Goal: Task Accomplishment & Management: Complete application form

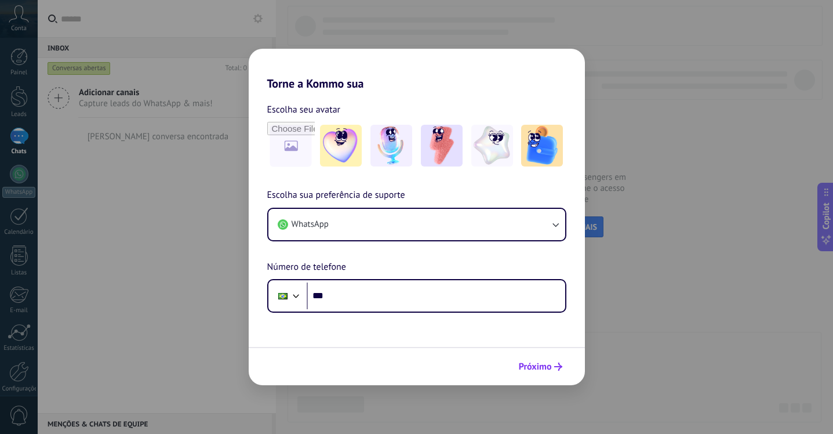
click at [561, 369] on icon "submit" at bounding box center [558, 366] width 8 height 8
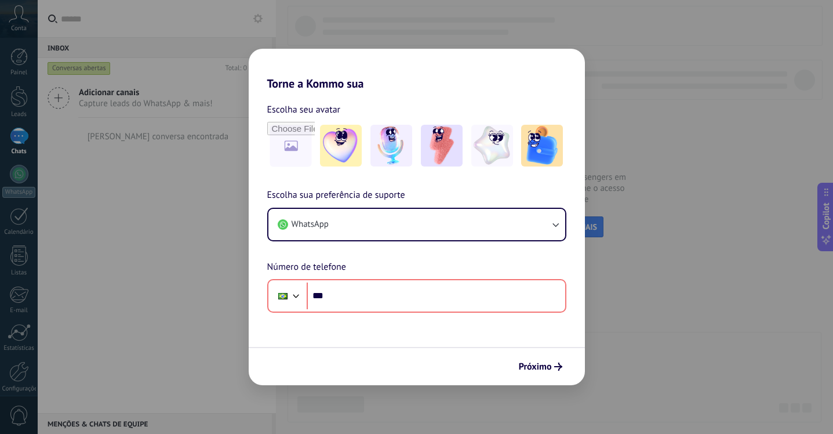
click at [616, 146] on div "Torne a Kommo sua Escolha seu avatar Escolha sua preferência de suporte WhatsAp…" at bounding box center [416, 217] width 833 height 434
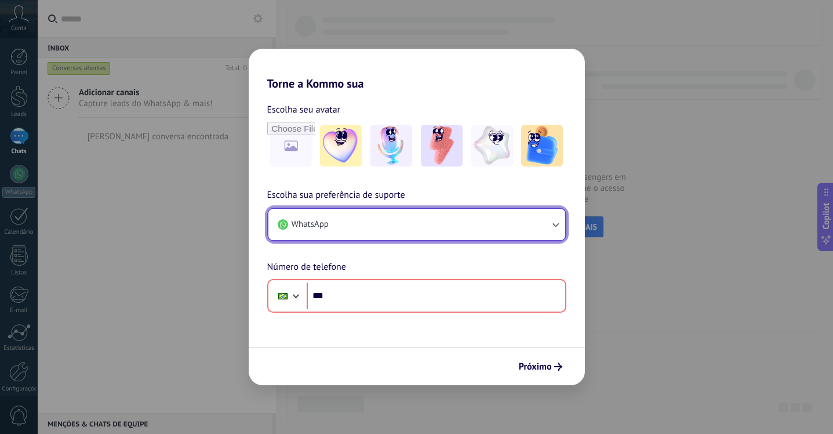
click at [487, 220] on button "WhatsApp" at bounding box center [416, 224] width 297 height 31
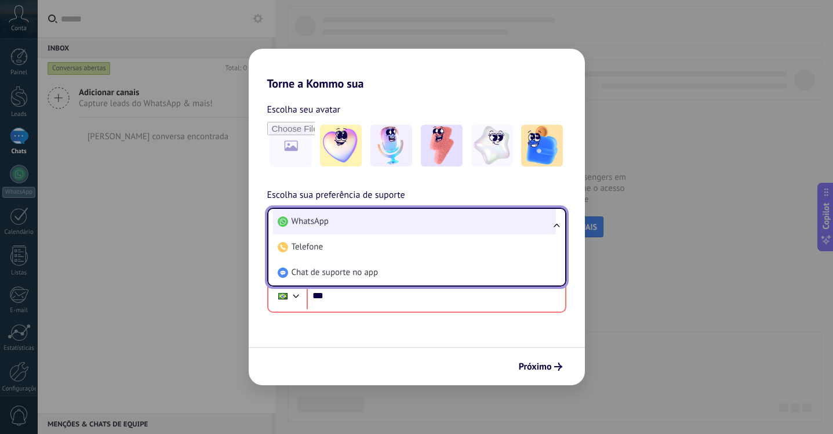
click at [488, 219] on li "WhatsApp" at bounding box center [414, 222] width 283 height 26
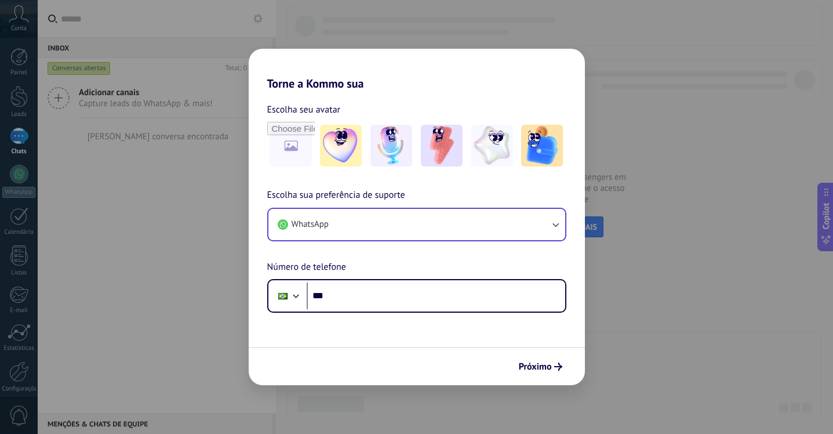
click at [145, 122] on div "Torne a Kommo sua Escolha seu avatar Escolha sua preferência de suporte WhatsAp…" at bounding box center [416, 217] width 833 height 434
click at [43, 35] on div "Torne a Kommo sua Escolha seu avatar Escolha sua preferência de suporte WhatsAp…" at bounding box center [416, 217] width 833 height 434
click at [630, 329] on div "Torne a Kommo sua Escolha seu avatar Escolha sua preferência de suporte WhatsAp…" at bounding box center [416, 217] width 833 height 434
click at [763, 116] on div "Torne a Kommo sua Escolha seu avatar Escolha sua preferência de suporte WhatsAp…" at bounding box center [416, 217] width 833 height 434
click at [553, 371] on button "Próximo" at bounding box center [541, 367] width 54 height 20
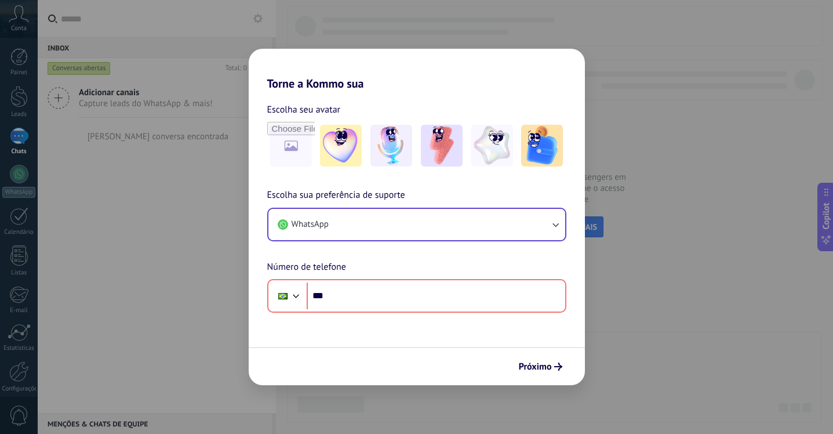
click at [678, 122] on div "Torne a Kommo sua Escolha seu avatar Escolha sua preferência de suporte WhatsAp…" at bounding box center [416, 217] width 833 height 434
click at [556, 358] on button "Próximo" at bounding box center [541, 367] width 54 height 20
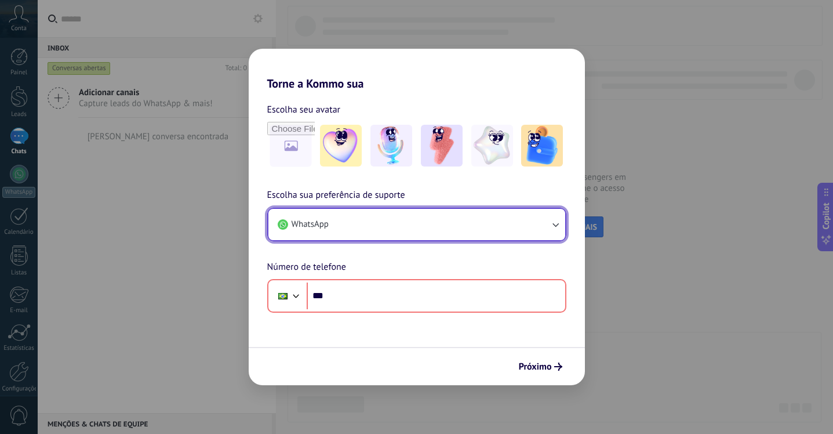
click at [444, 219] on button "WhatsApp" at bounding box center [416, 224] width 297 height 31
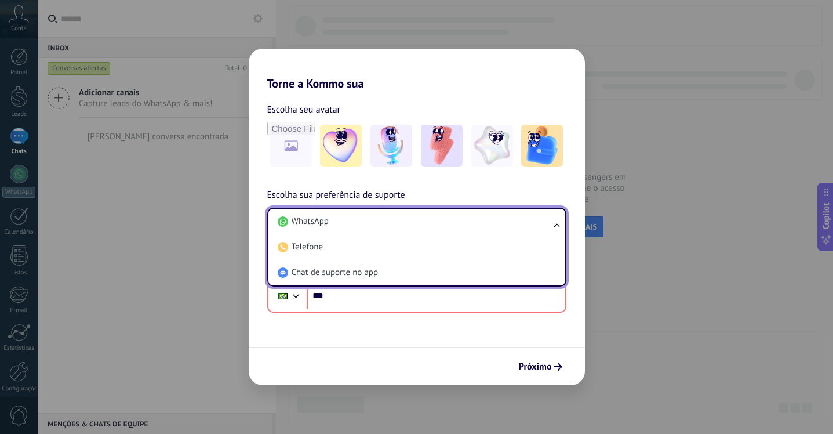
click at [470, 343] on form "Escolha seu avatar [PERSON_NAME] sua preferência de suporte WhatsApp WhatsApp T…" at bounding box center [417, 237] width 336 height 295
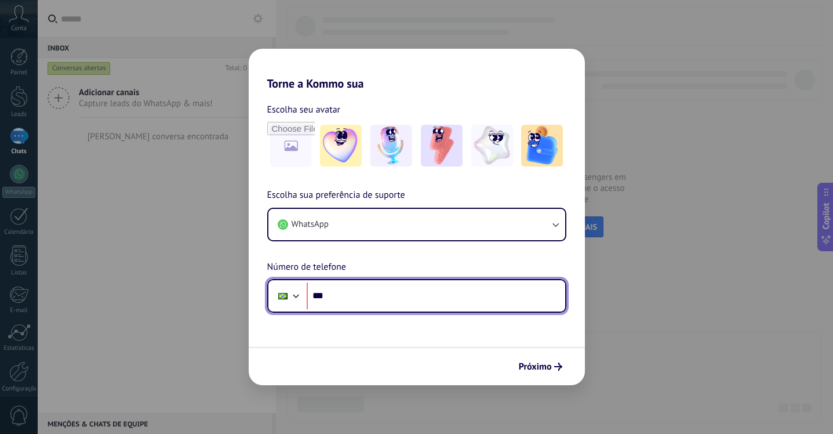
click at [404, 296] on input "***" at bounding box center [436, 295] width 259 height 27
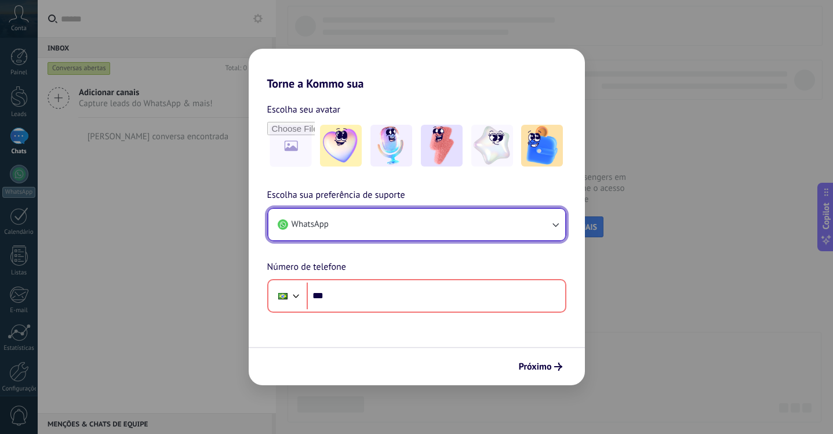
click at [333, 219] on button "WhatsApp" at bounding box center [416, 224] width 297 height 31
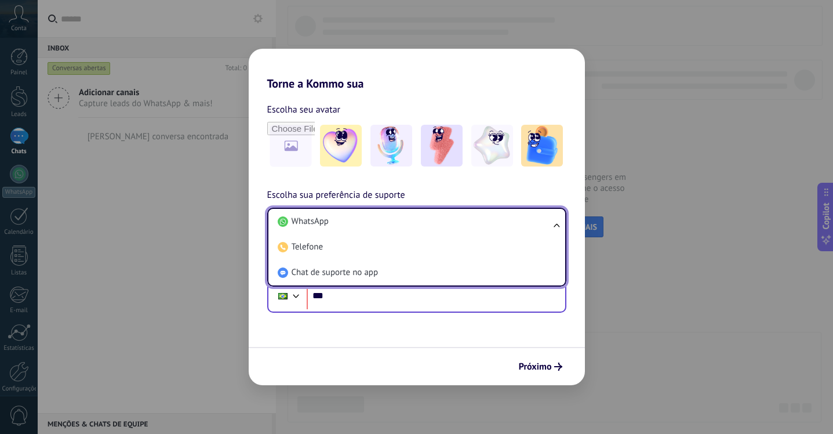
click at [353, 312] on div "Phone ***" at bounding box center [416, 296] width 299 height 34
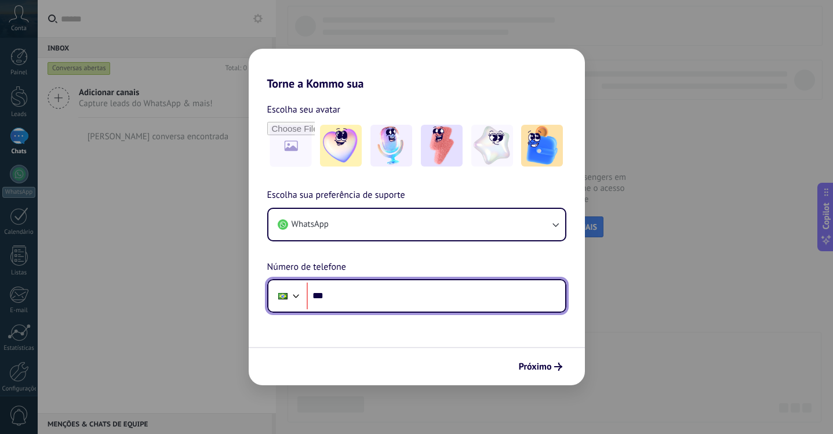
click at [355, 299] on input "***" at bounding box center [436, 295] width 259 height 27
type input "**********"
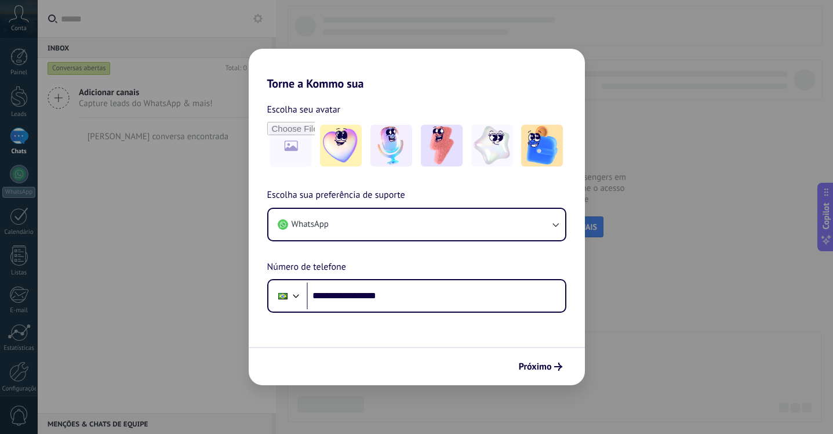
click at [547, 355] on div "Próximo" at bounding box center [417, 366] width 336 height 38
click at [542, 366] on span "Próximo" at bounding box center [535, 366] width 33 height 8
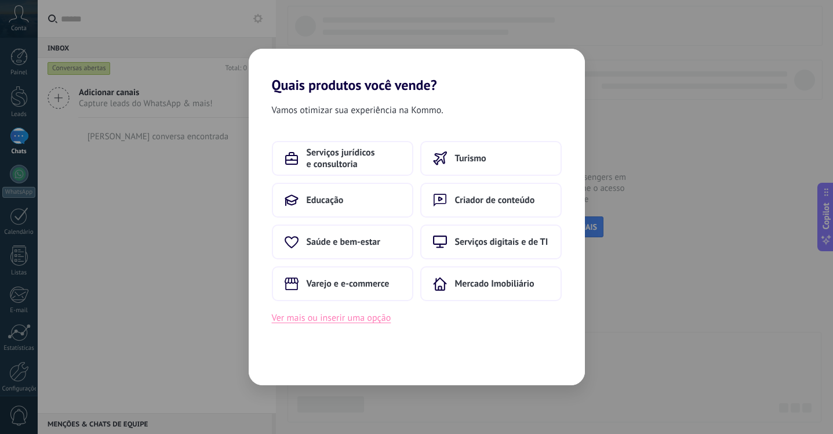
click at [380, 320] on button "Ver mais ou inserir uma opção" at bounding box center [331, 317] width 119 height 15
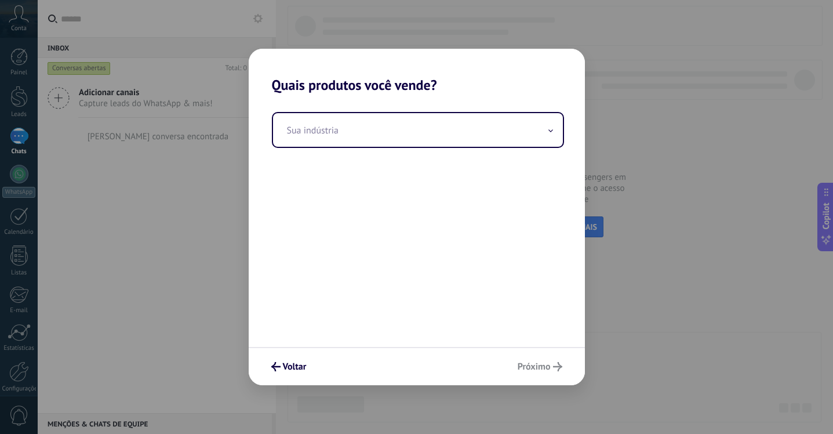
click at [537, 360] on div "Voltar Próximo" at bounding box center [417, 366] width 336 height 38
click at [279, 363] on icon "submit" at bounding box center [275, 366] width 9 height 9
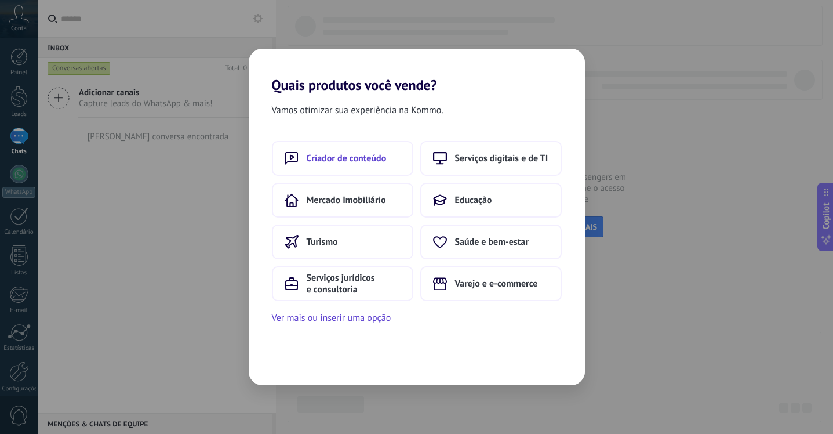
click at [384, 162] on span "Criador de conteúdo" at bounding box center [347, 158] width 80 height 12
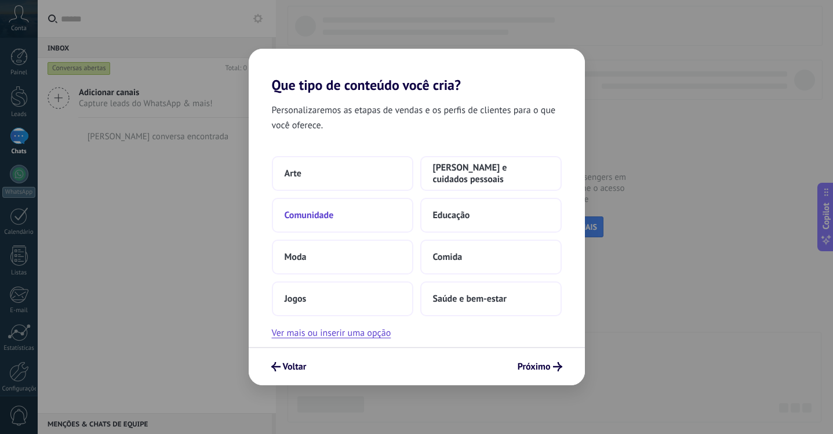
click at [391, 210] on button "Comunidade" at bounding box center [342, 215] width 141 height 35
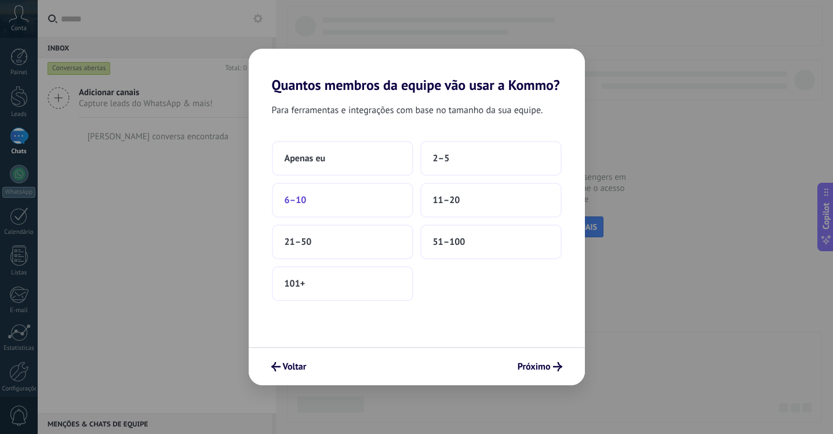
click at [343, 208] on button "6–10" at bounding box center [342, 200] width 141 height 35
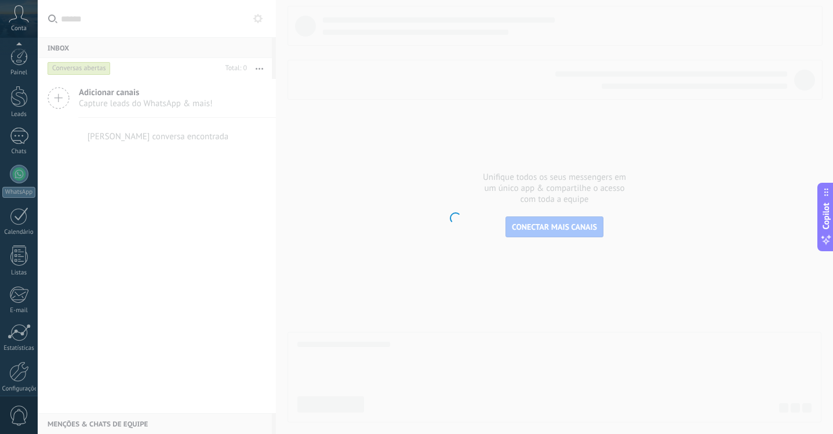
scroll to position [49, 0]
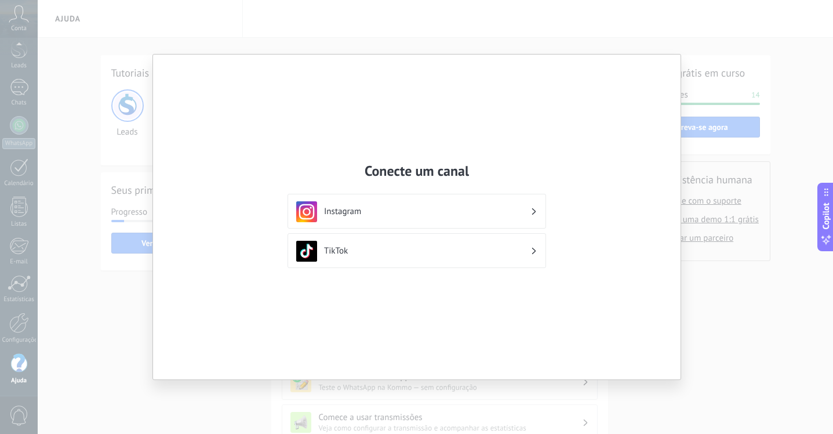
click at [676, 309] on div "Conecte um canal Instagram TikTok" at bounding box center [417, 216] width 528 height 325
click at [705, 315] on div "Conecte um canal Instagram TikTok" at bounding box center [416, 217] width 833 height 434
click at [530, 212] on div "Instagram" at bounding box center [416, 211] width 241 height 21
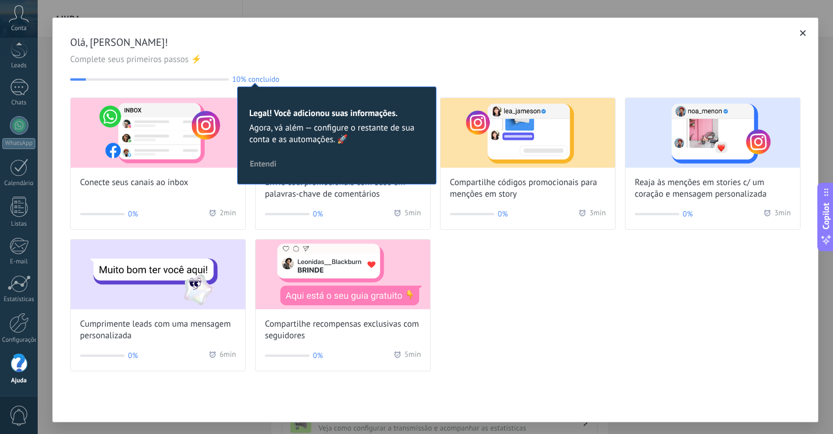
click at [379, 134] on span "Agora, vá além — configure o restante de sua conta e as automações. 🚀" at bounding box center [336, 133] width 175 height 23
click at [265, 81] on span "10% concluído" at bounding box center [255, 79] width 47 height 9
click at [798, 30] on button "button" at bounding box center [803, 33] width 12 height 12
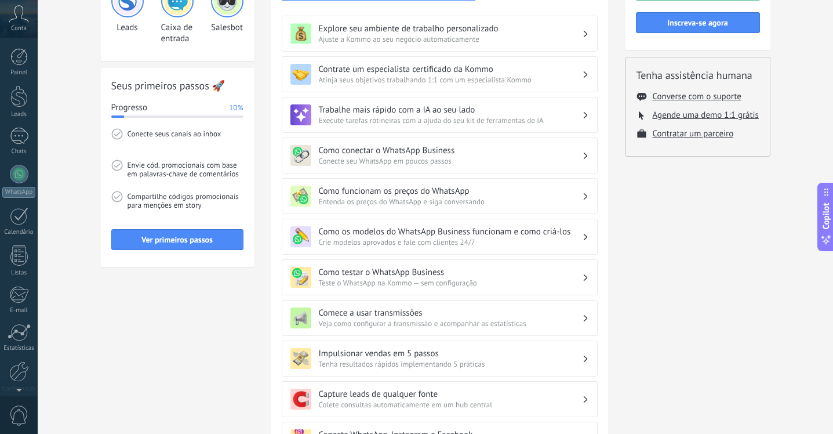
click at [17, 20] on icon at bounding box center [19, 13] width 20 height 17
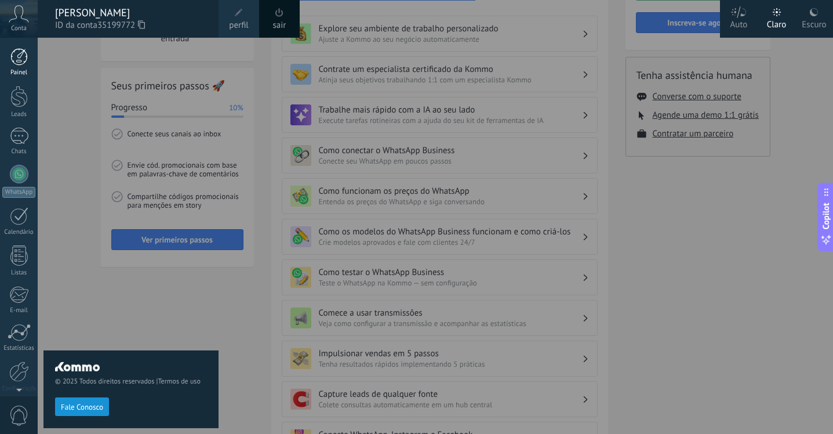
click at [24, 68] on link "Painel" at bounding box center [19, 62] width 38 height 28
